Goal: Use online tool/utility: Utilize a website feature to perform a specific function

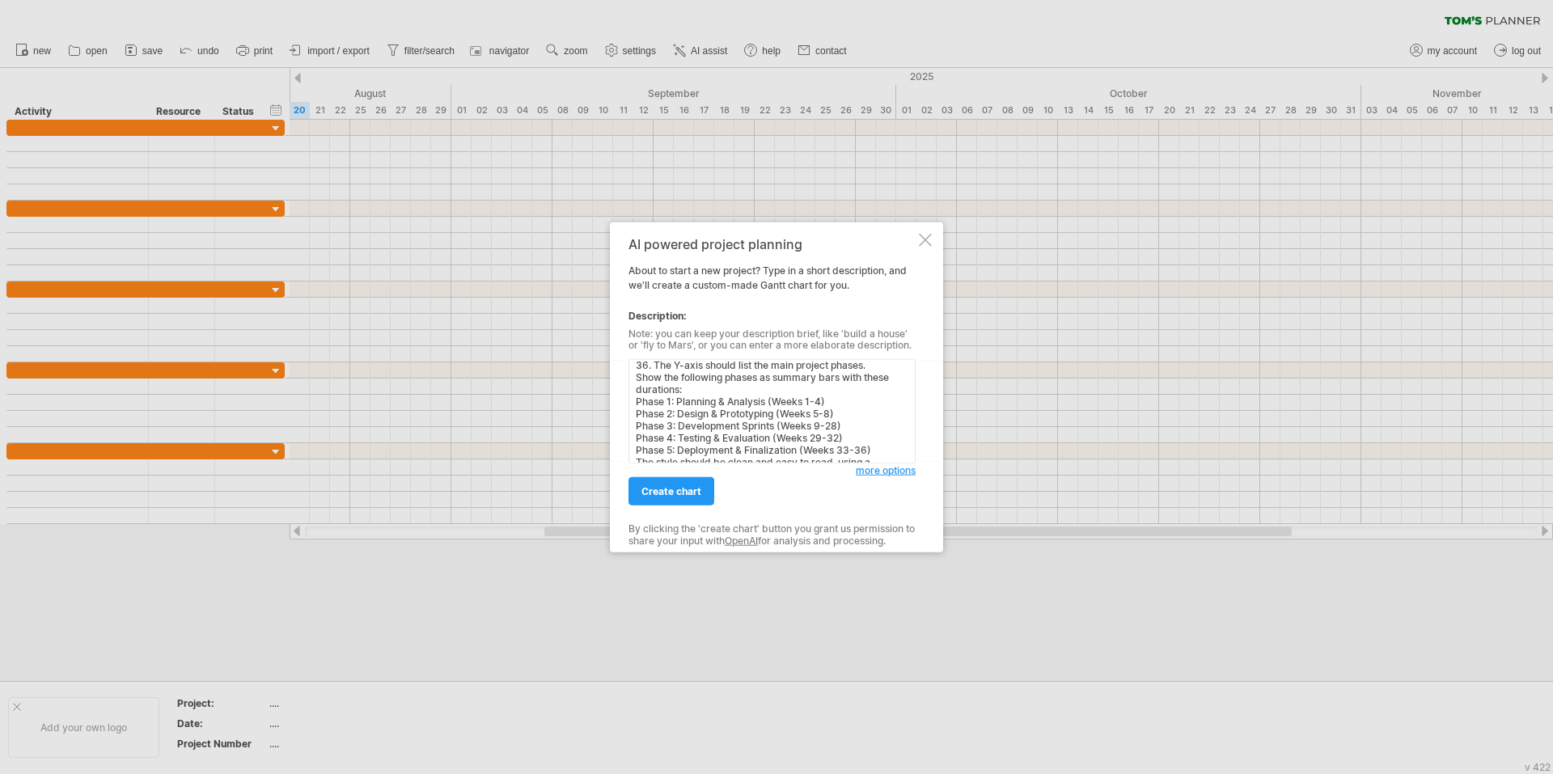
scroll to position [56, 0]
type textarea ""Create a professional project [PERSON_NAME] chart. The X-axis should represent…"
click at [688, 494] on span "create chart" at bounding box center [671, 491] width 60 height 12
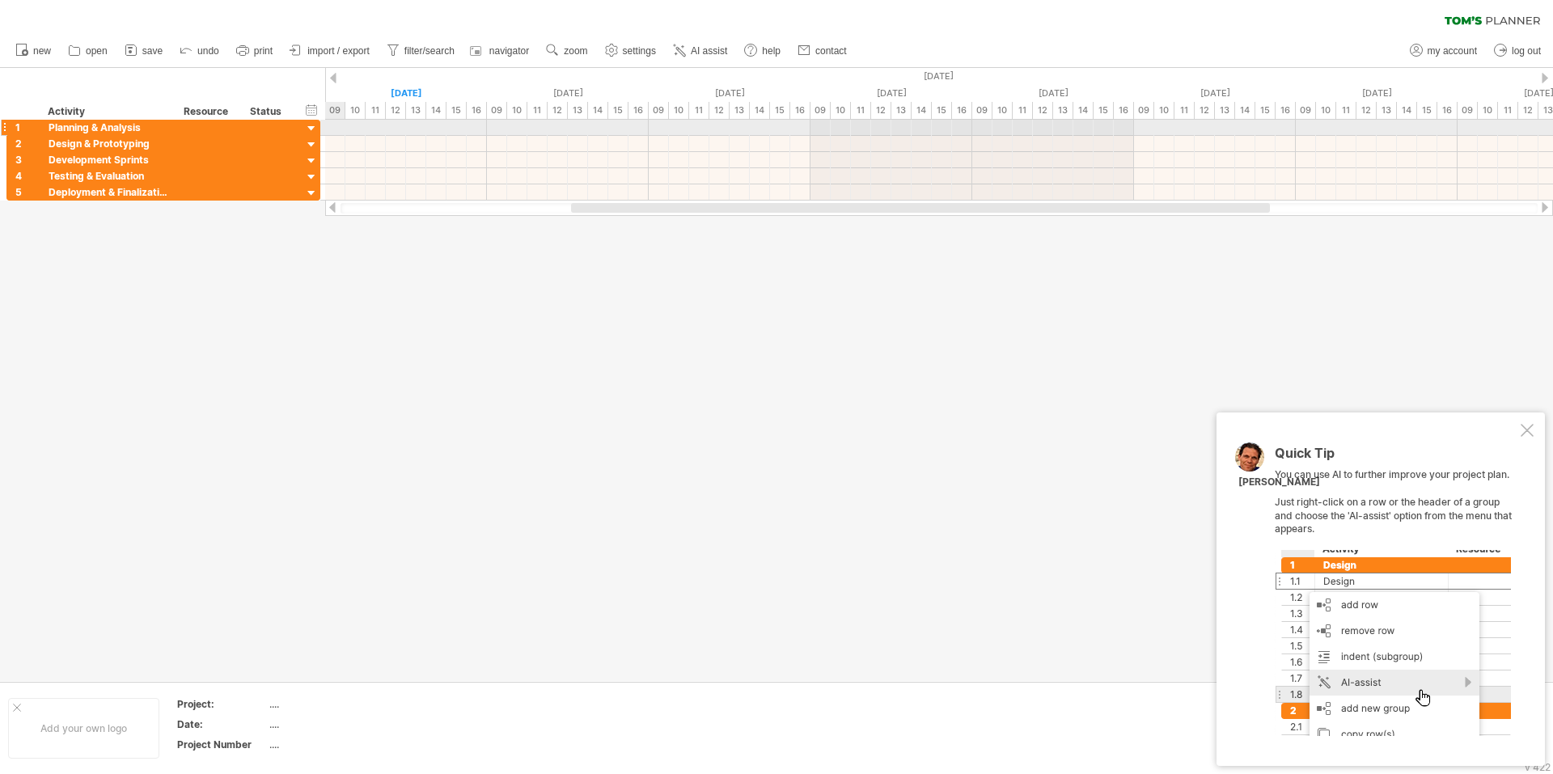
click at [315, 129] on div at bounding box center [311, 128] width 15 height 15
click at [306, 141] on div at bounding box center [311, 144] width 15 height 15
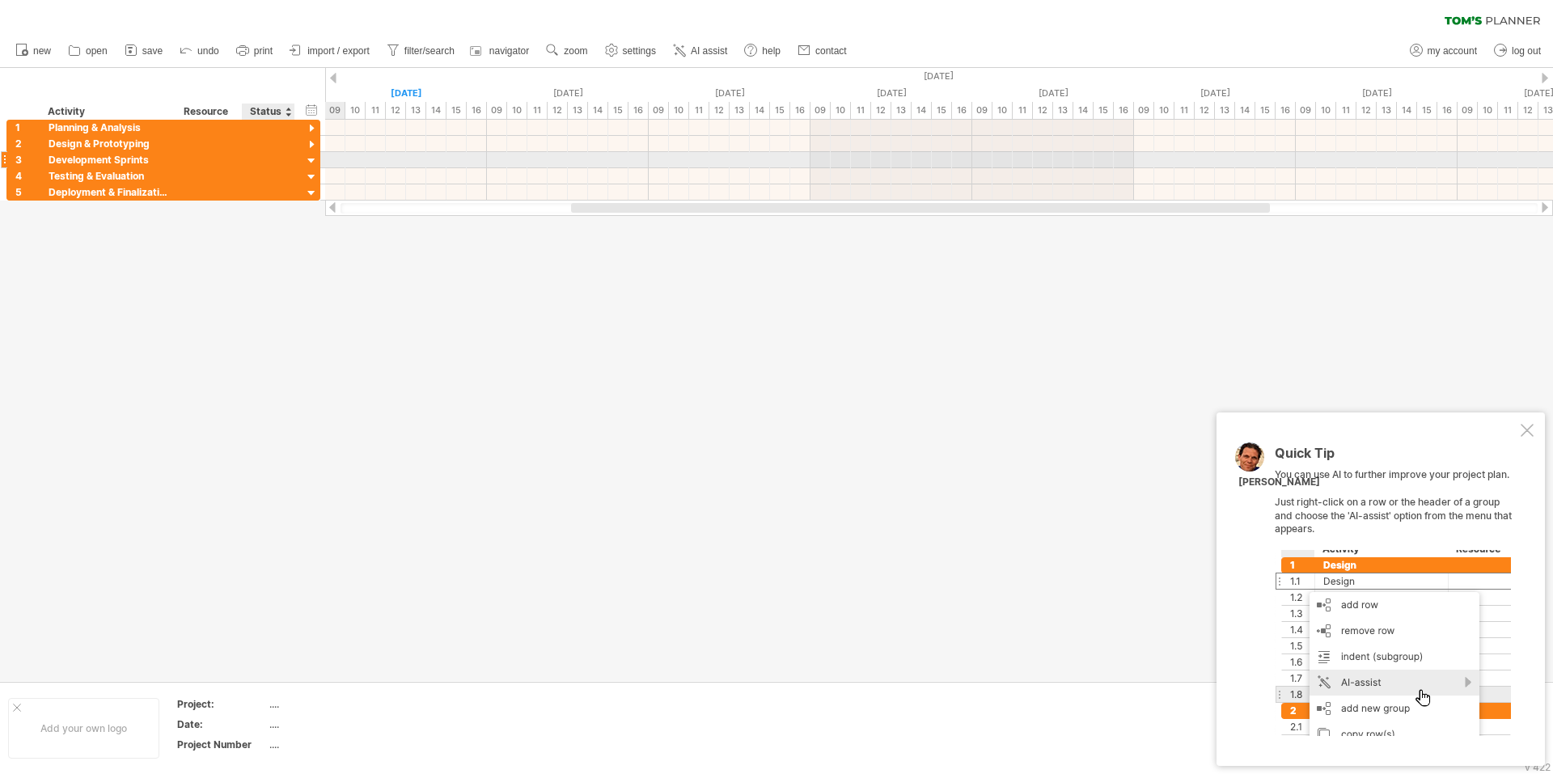
click at [311, 154] on div at bounding box center [311, 161] width 15 height 15
click at [311, 170] on div at bounding box center [311, 177] width 15 height 15
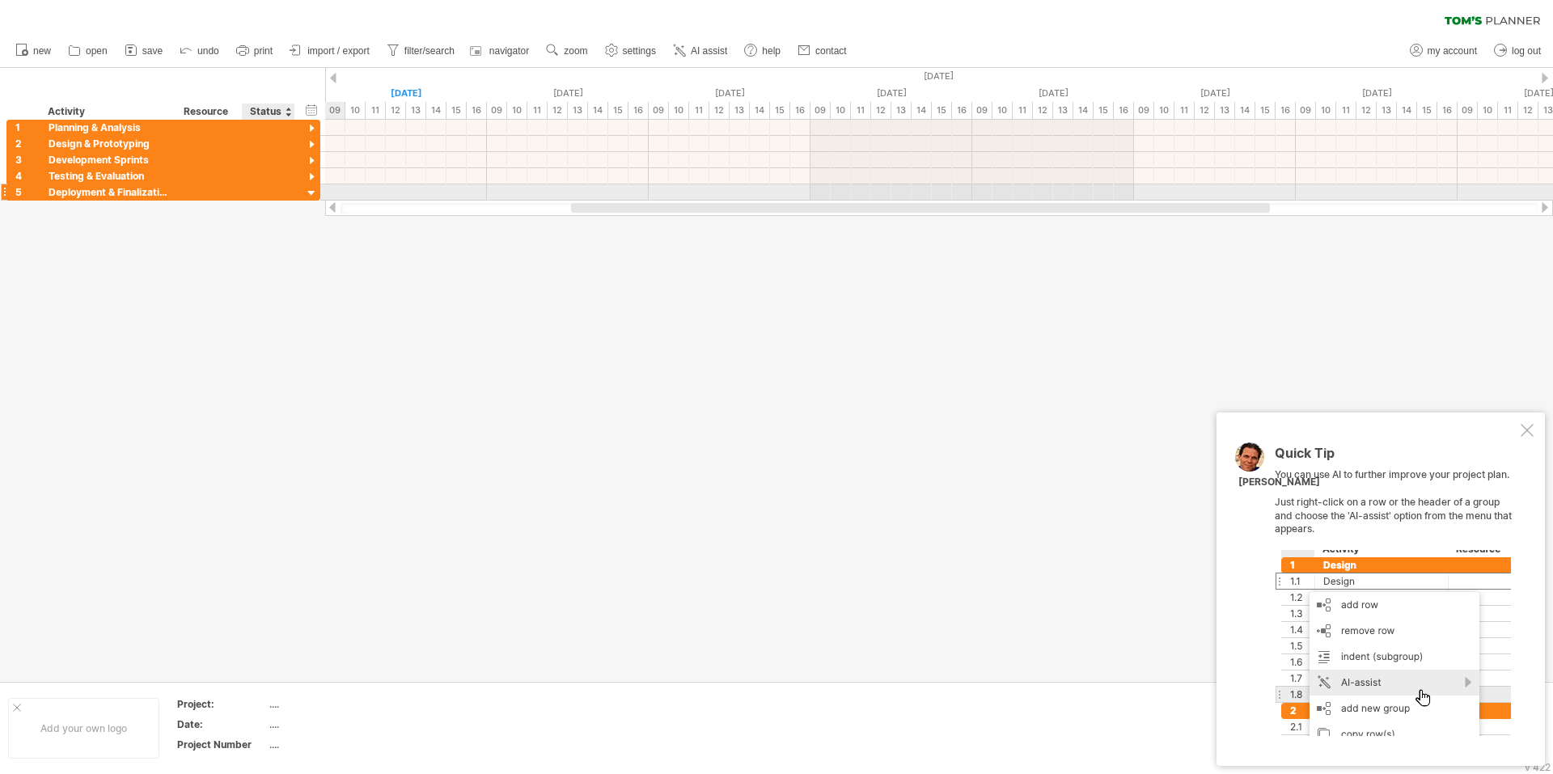
click at [304, 186] on div at bounding box center [311, 193] width 15 height 15
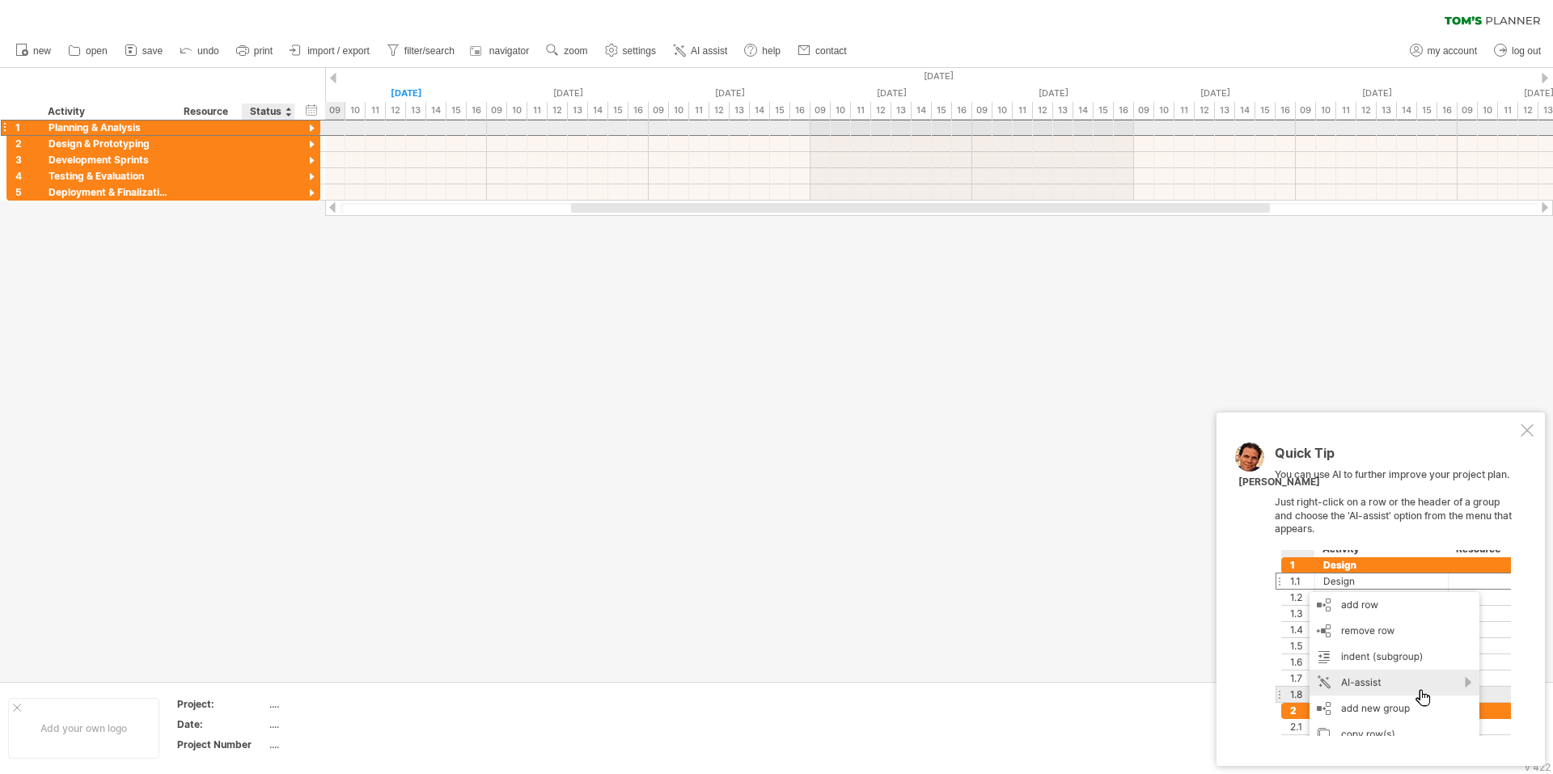
click at [296, 133] on div "**********" at bounding box center [163, 127] width 314 height 17
click at [193, 129] on div at bounding box center [208, 127] width 49 height 15
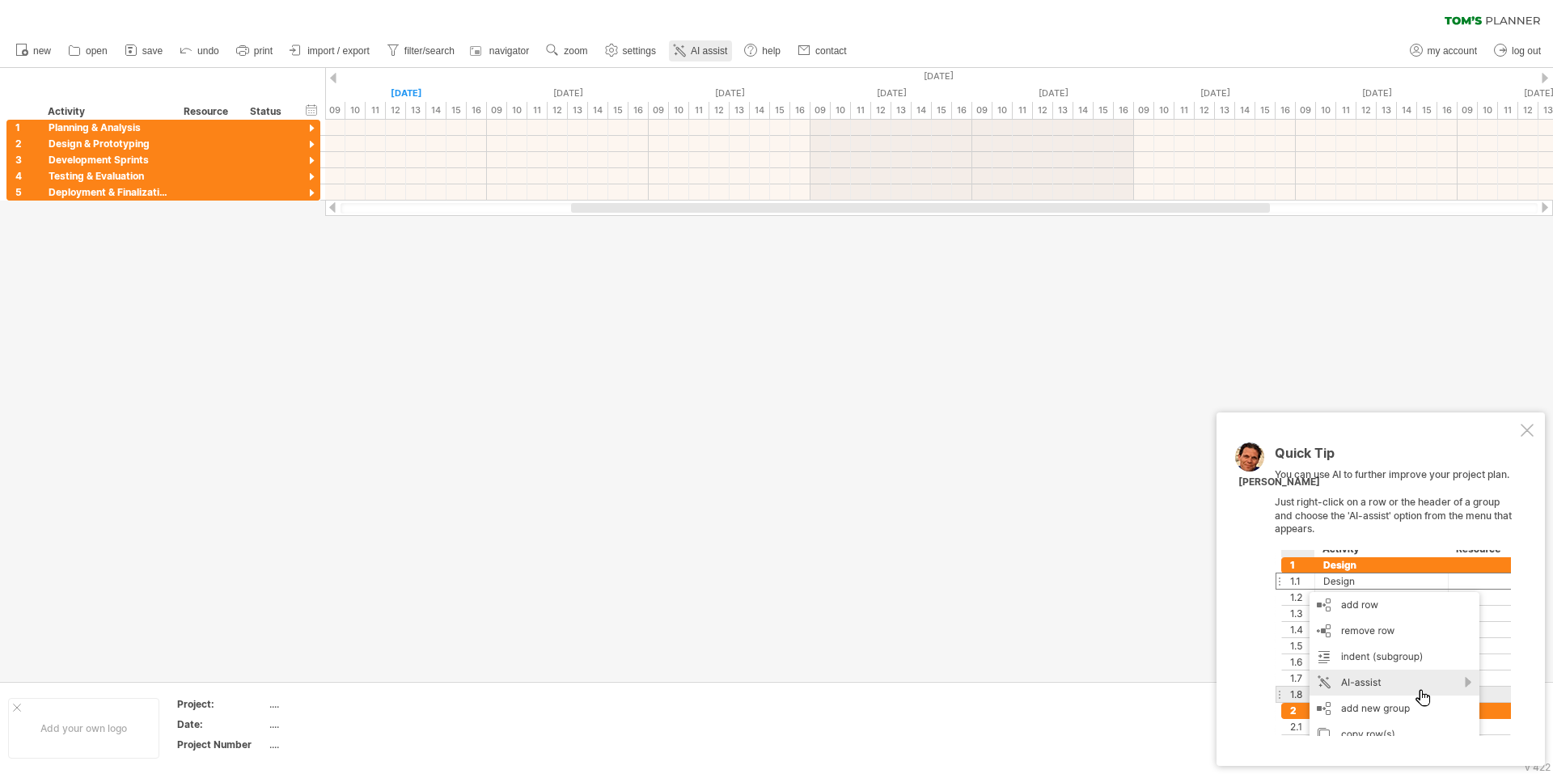
click at [680, 51] on icon at bounding box center [679, 50] width 16 height 16
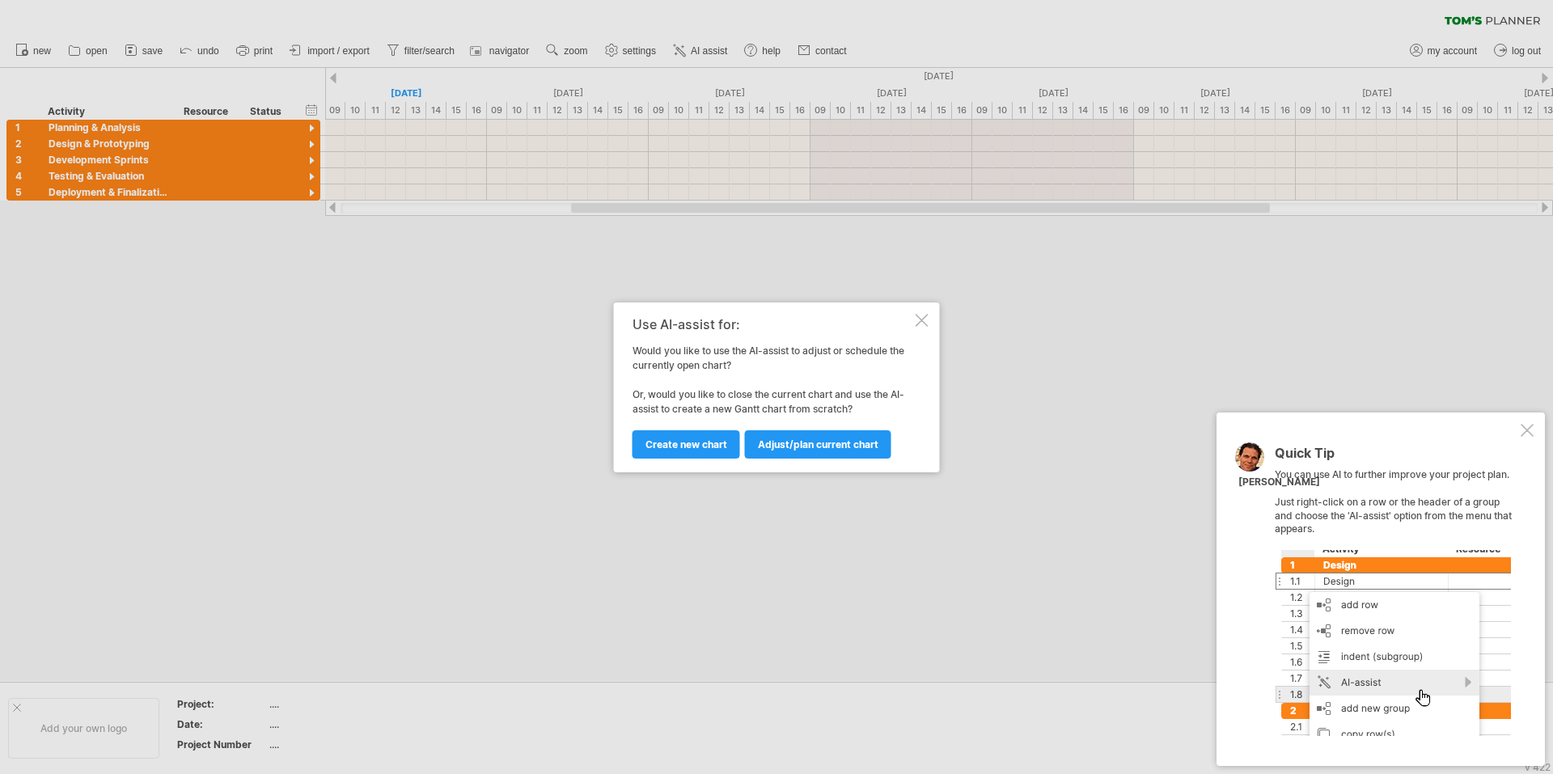
click at [921, 315] on div at bounding box center [921, 320] width 13 height 13
click at [921, 315] on div at bounding box center [776, 374] width 1553 height 613
